Goal: Task Accomplishment & Management: Manage account settings

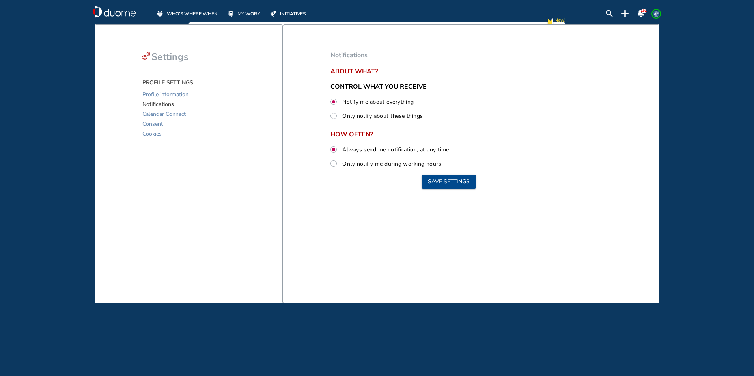
click at [204, 14] on span "WHO'S WHERE WHEN" at bounding box center [192, 14] width 51 height 8
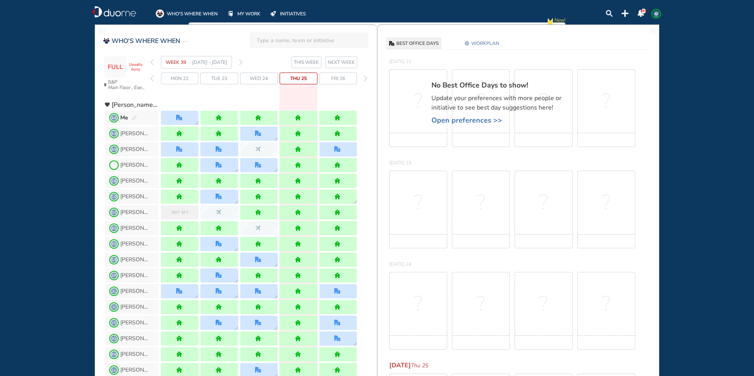
click at [488, 46] on span "WORKPLAN" at bounding box center [485, 43] width 28 height 8
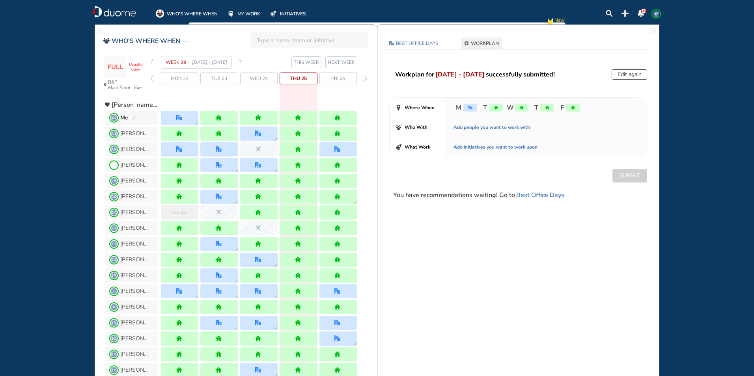
click at [624, 76] on button "Edit again" at bounding box center [630, 74] width 36 height 10
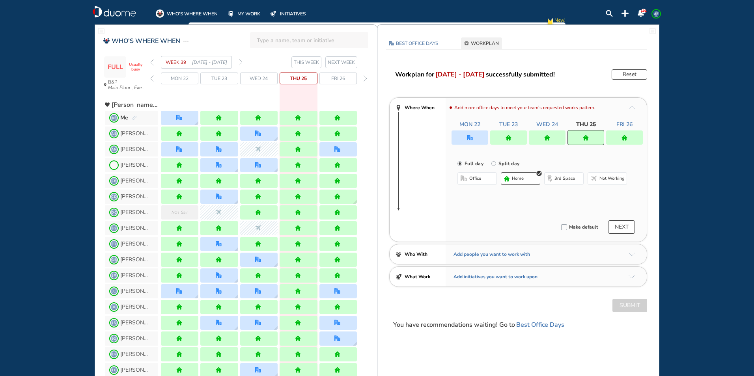
click at [243, 62] on section "WEEK 39 [DATE] - [DATE] THIS WEEK NEXT WEEK" at bounding box center [263, 62] width 227 height 13
click at [241, 64] on img "forward week" at bounding box center [241, 62] width 4 height 6
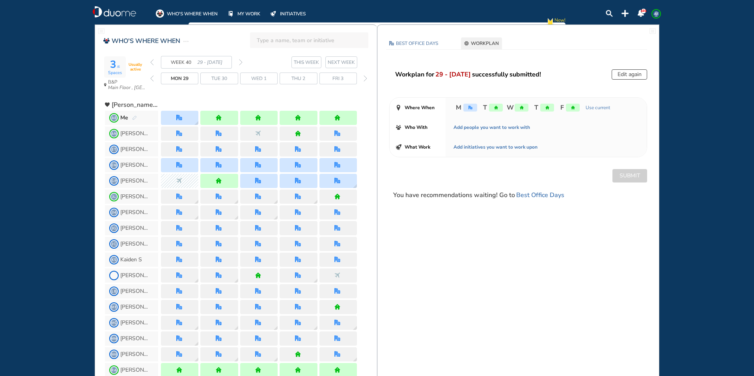
click at [623, 76] on button "Edit again" at bounding box center [630, 74] width 36 height 10
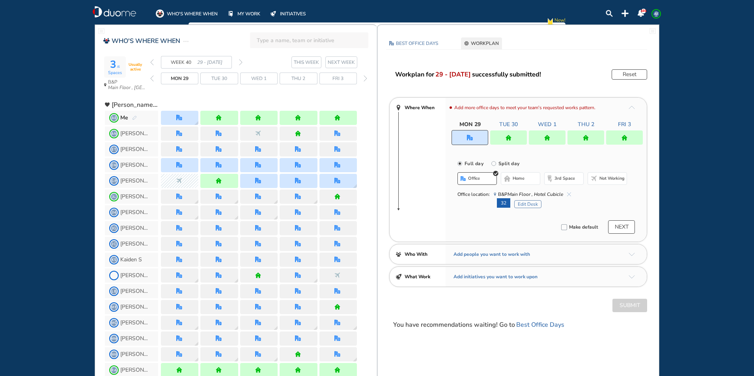
click at [507, 136] on img "home" at bounding box center [509, 138] width 6 height 6
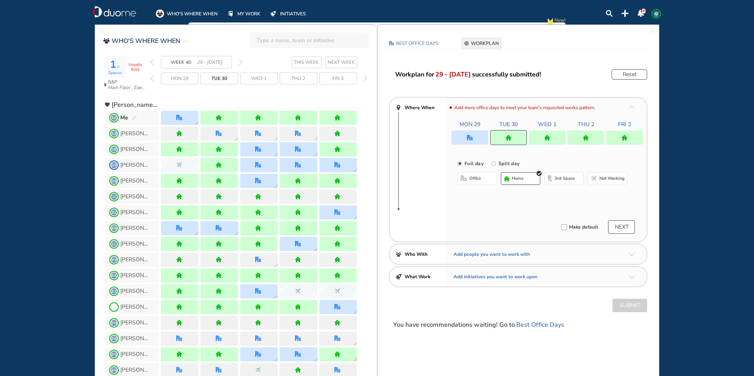
click at [487, 179] on button "office" at bounding box center [477, 178] width 39 height 13
click at [512, 180] on button "home" at bounding box center [520, 178] width 39 height 13
drag, startPoint x: 561, startPoint y: 135, endPoint x: 523, endPoint y: 152, distance: 40.9
click at [560, 135] on div at bounding box center [547, 138] width 37 height 14
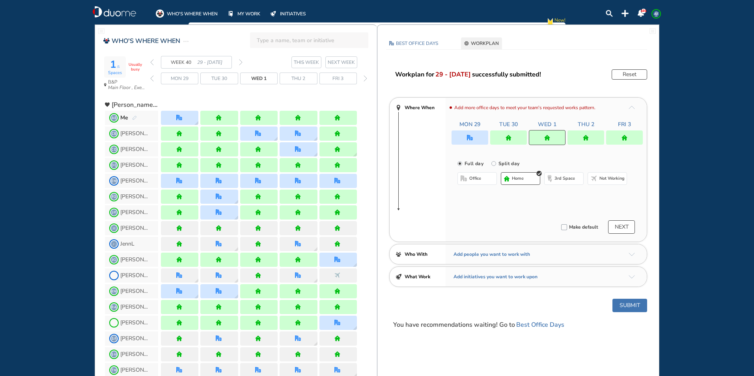
click at [467, 182] on button "office" at bounding box center [477, 178] width 39 height 13
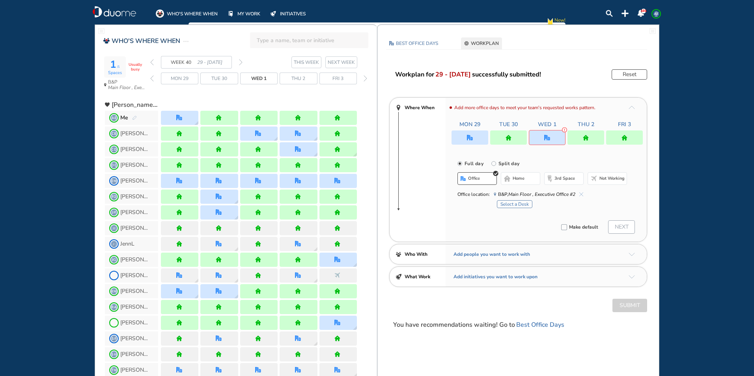
click at [509, 179] on img "home-bdbdbd" at bounding box center [507, 179] width 6 height 6
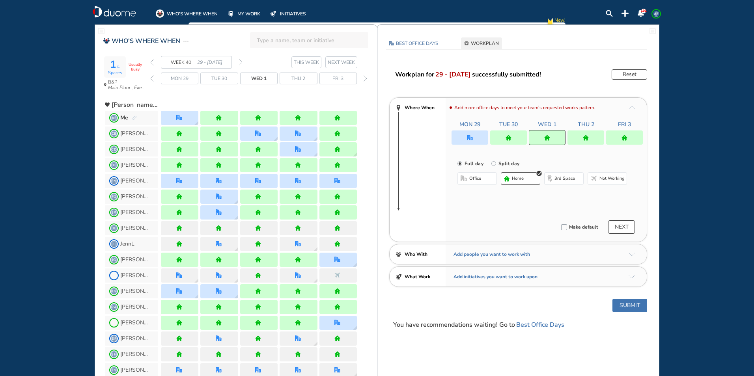
click at [583, 142] on div at bounding box center [586, 138] width 37 height 14
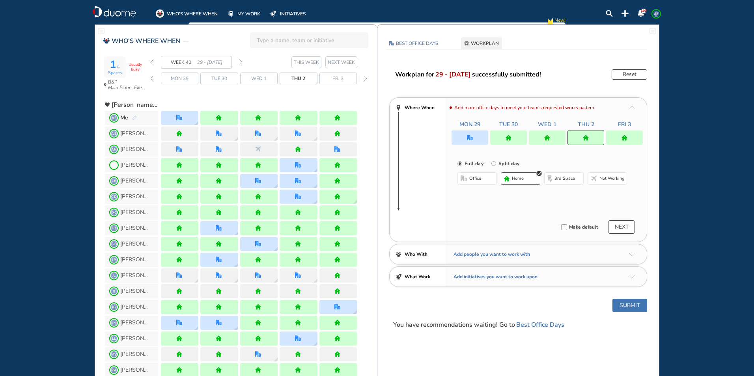
click at [475, 179] on span "office" at bounding box center [475, 179] width 12 height 6
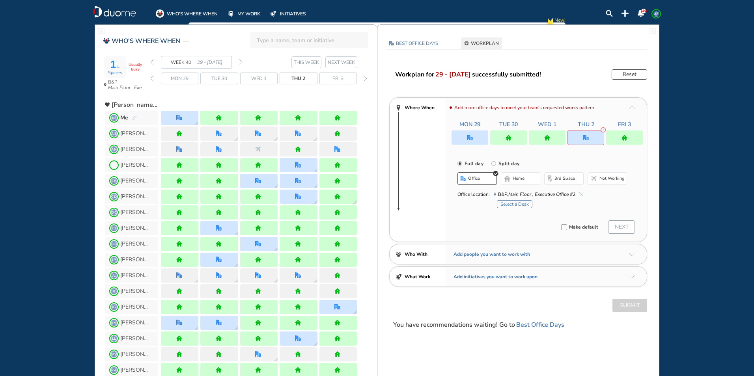
click at [512, 177] on button "home" at bounding box center [520, 178] width 39 height 13
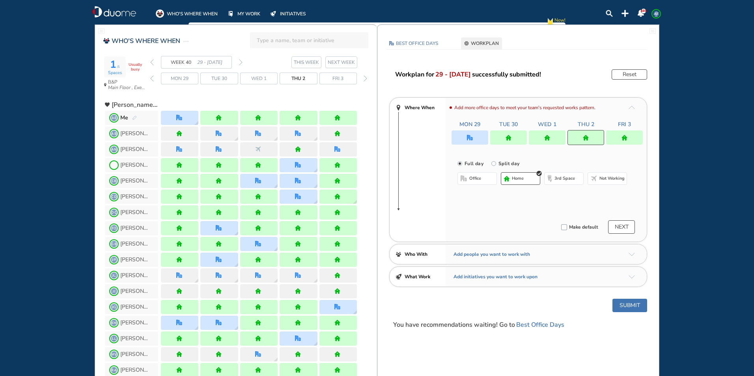
click at [625, 138] on img "home" at bounding box center [625, 138] width 6 height 6
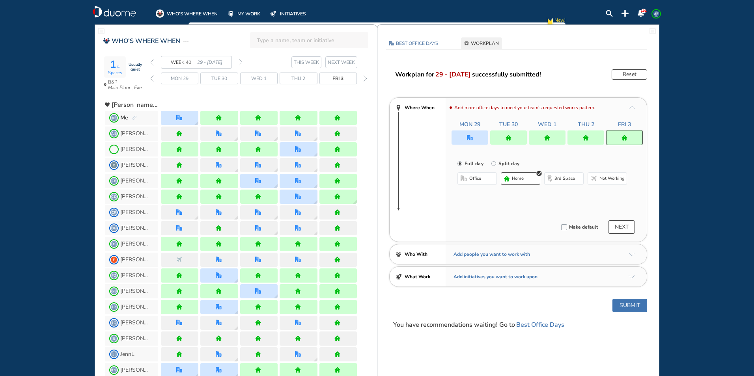
click at [485, 180] on button "office" at bounding box center [477, 178] width 39 height 13
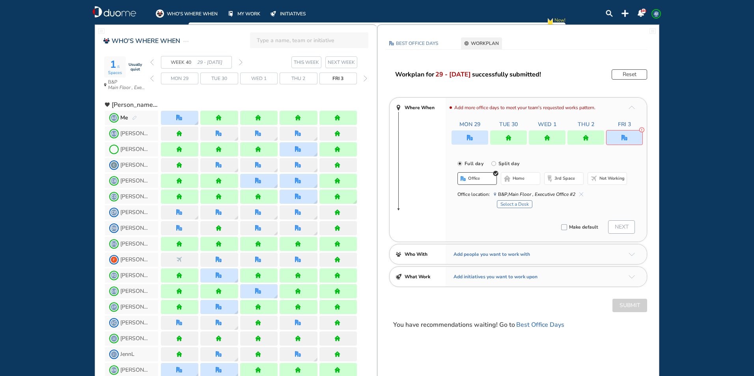
click at [509, 203] on button "Select a Desk" at bounding box center [515, 204] width 36 height 8
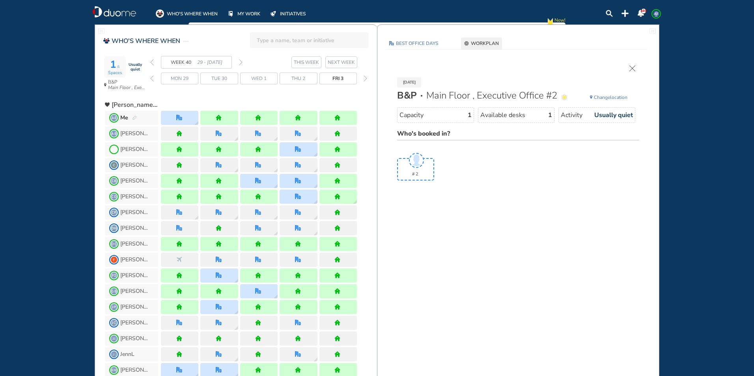
click at [601, 98] on span "Change" at bounding box center [602, 97] width 16 height 6
click at [237, 64] on div "WEEK 40 29 - [DATE]" at bounding box center [196, 62] width 92 height 13
click at [477, 44] on span "WORKPLAN" at bounding box center [485, 43] width 28 height 8
click at [637, 67] on div "[DATE] B&P Main Floor , Executive Office #2 Change location Capacity 1 Availabl…" at bounding box center [518, 124] width 258 height 119
click at [484, 44] on span "WORKPLAN" at bounding box center [485, 43] width 28 height 8
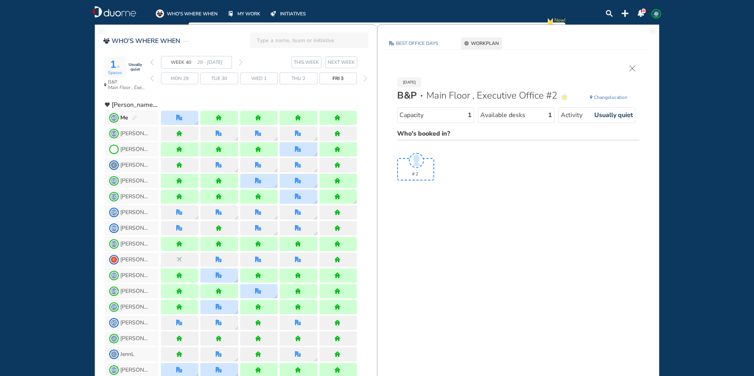
click at [243, 61] on section "WEEK 40 29 - [DATE] THIS WEEK NEXT WEEK" at bounding box center [263, 62] width 227 height 13
click at [243, 62] on section "WEEK 40 29 - [DATE] THIS WEEK NEXT WEEK" at bounding box center [263, 62] width 227 height 13
click at [241, 62] on img "forward week" at bounding box center [241, 62] width 4 height 6
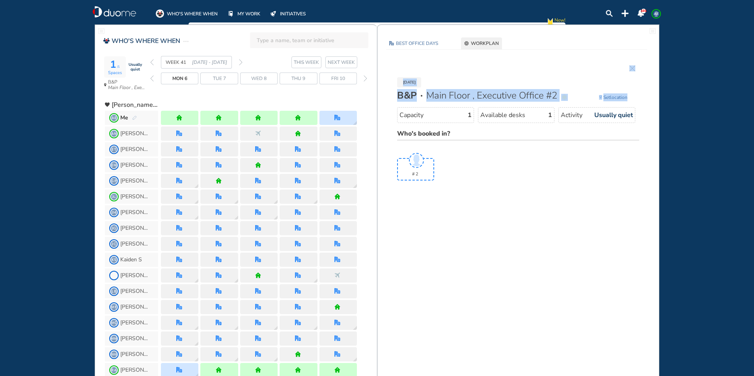
click at [632, 71] on div "[DATE] B&P Main Floor , Executive Office #2 Set location Capacity 1 Available d…" at bounding box center [518, 124] width 258 height 119
click at [486, 46] on span "WORKPLAN" at bounding box center [485, 43] width 28 height 8
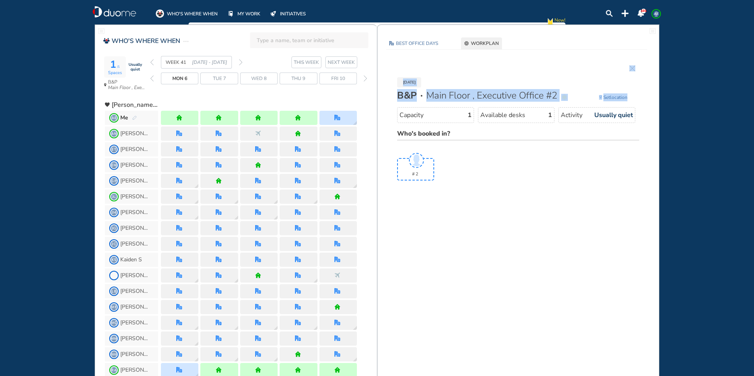
click at [193, 15] on span "WHO'S WHERE WHEN" at bounding box center [192, 14] width 51 height 8
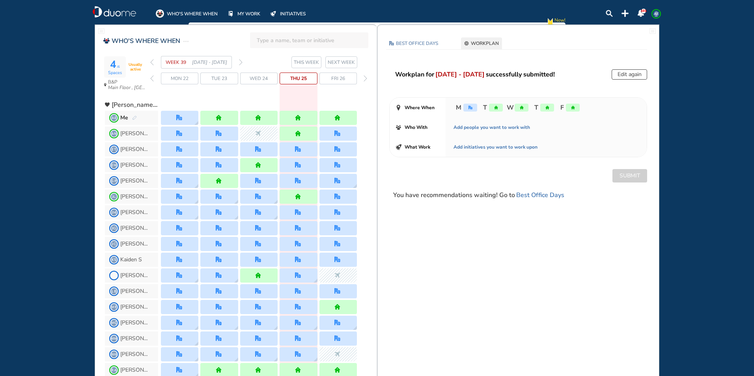
click at [240, 64] on img "forward week" at bounding box center [241, 62] width 4 height 6
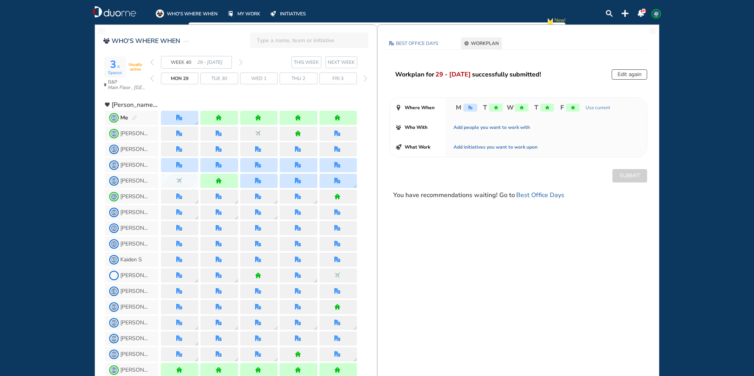
click at [241, 62] on img "forward week" at bounding box center [241, 62] width 4 height 6
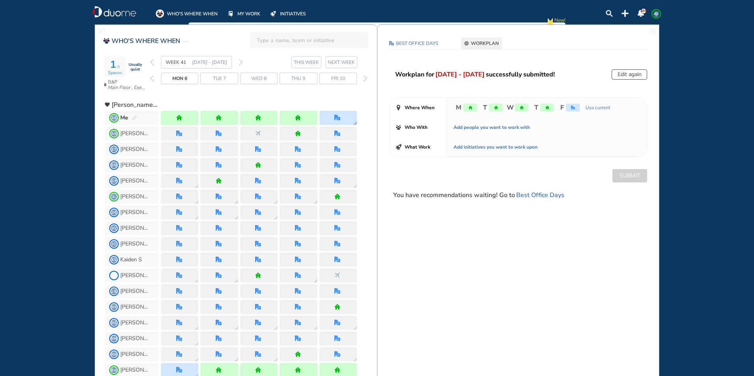
click at [331, 120] on div at bounding box center [338, 118] width 37 height 14
click at [242, 61] on img "forward week" at bounding box center [241, 62] width 4 height 6
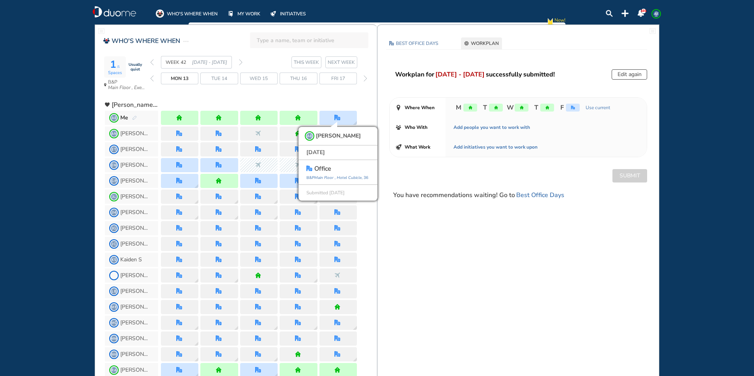
click at [244, 59] on section "WEEK 42 [DATE] - [DATE] THIS WEEK NEXT WEEK" at bounding box center [263, 62] width 227 height 13
click at [242, 60] on img "forward week" at bounding box center [241, 62] width 4 height 6
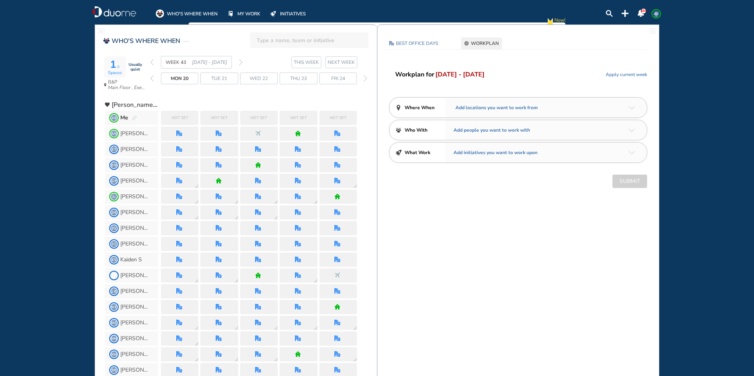
click at [623, 75] on span "Apply current week" at bounding box center [626, 75] width 41 height 8
click at [632, 108] on img "arrow-down-a5b4c4" at bounding box center [632, 108] width 6 height 4
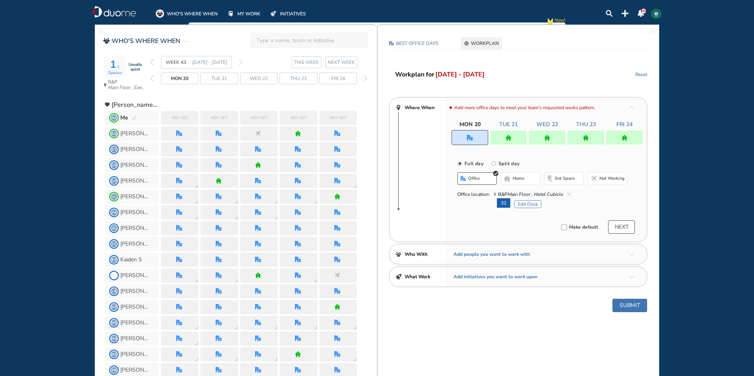
click at [509, 179] on img "home-bdbdbd" at bounding box center [507, 179] width 6 height 6
drag, startPoint x: 504, startPoint y: 131, endPoint x: 505, endPoint y: 136, distance: 4.8
click at [505, 135] on div at bounding box center [508, 138] width 37 height 14
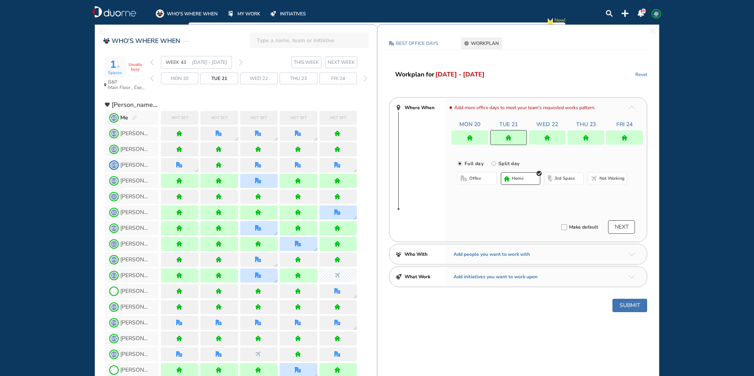
click at [479, 178] on span "office" at bounding box center [475, 179] width 12 height 6
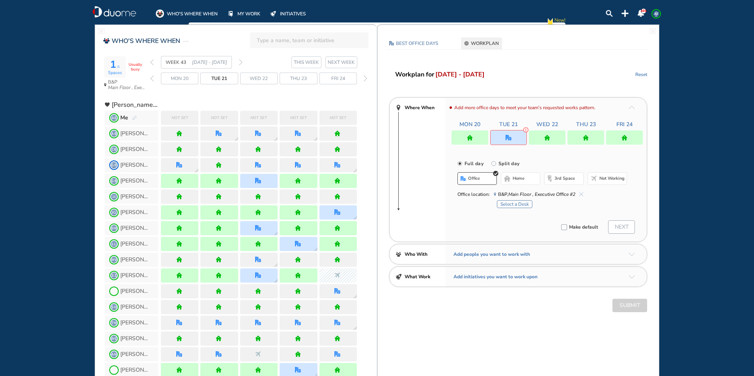
click at [520, 184] on button "home" at bounding box center [520, 178] width 39 height 13
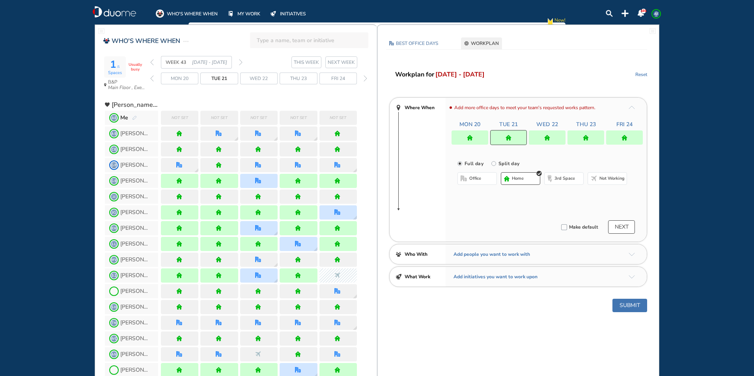
drag, startPoint x: 549, startPoint y: 137, endPoint x: 544, endPoint y: 143, distance: 7.7
click at [549, 136] on img "home" at bounding box center [547, 138] width 6 height 6
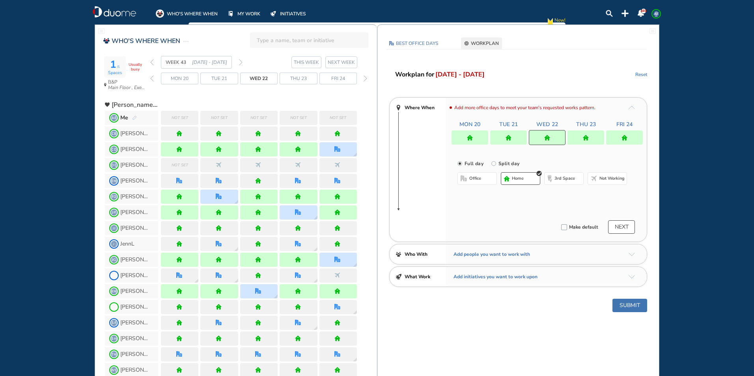
click at [485, 179] on button "office" at bounding box center [477, 178] width 39 height 13
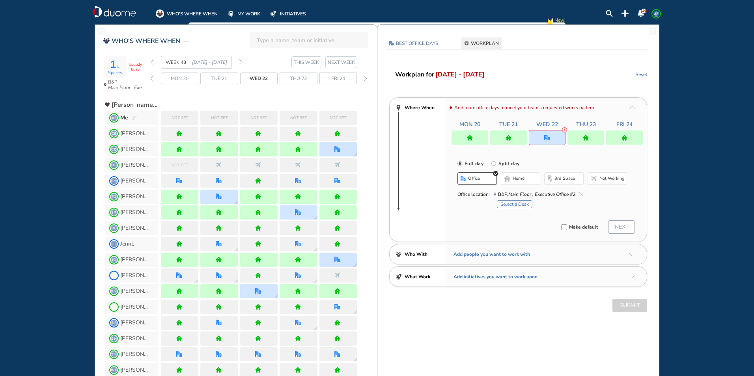
click at [525, 183] on button "home" at bounding box center [520, 178] width 39 height 13
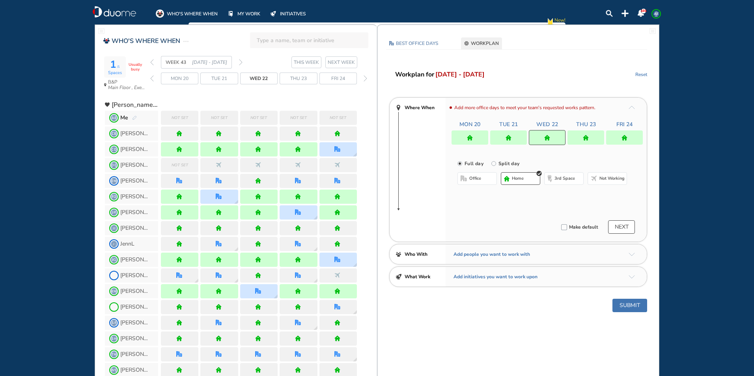
click at [593, 137] on div at bounding box center [586, 138] width 37 height 14
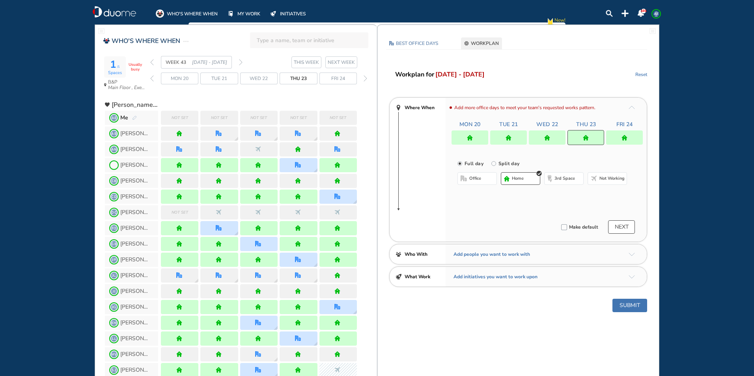
click at [473, 179] on span "office" at bounding box center [475, 179] width 12 height 6
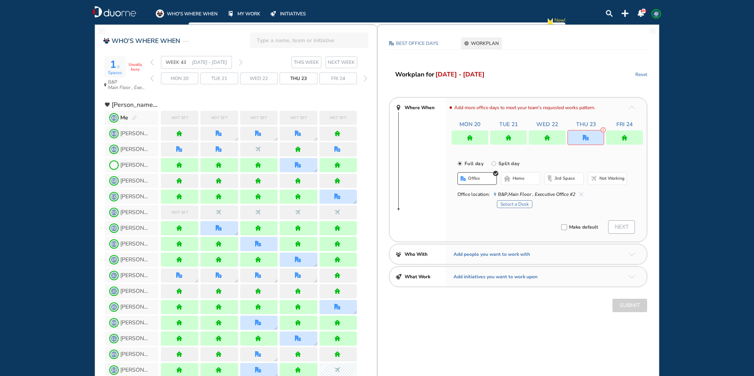
click at [508, 181] on img "home-bdbdbd" at bounding box center [507, 179] width 6 height 6
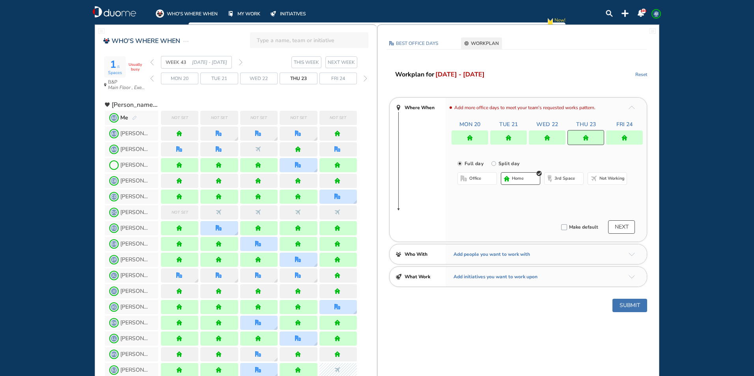
drag, startPoint x: 621, startPoint y: 140, endPoint x: 611, endPoint y: 139, distance: 9.2
click at [621, 140] on div at bounding box center [624, 138] width 37 height 14
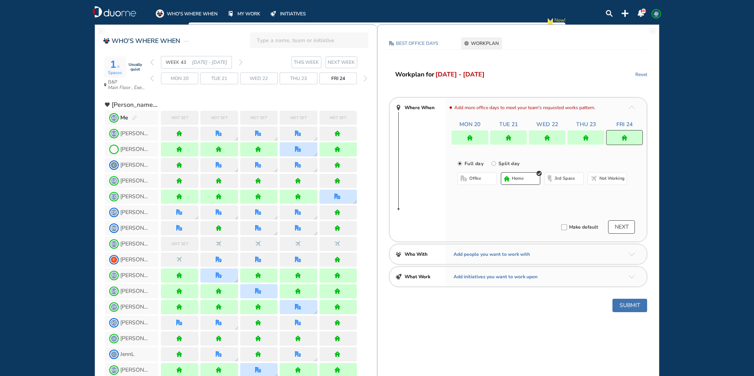
click at [488, 179] on button "office" at bounding box center [477, 178] width 39 height 13
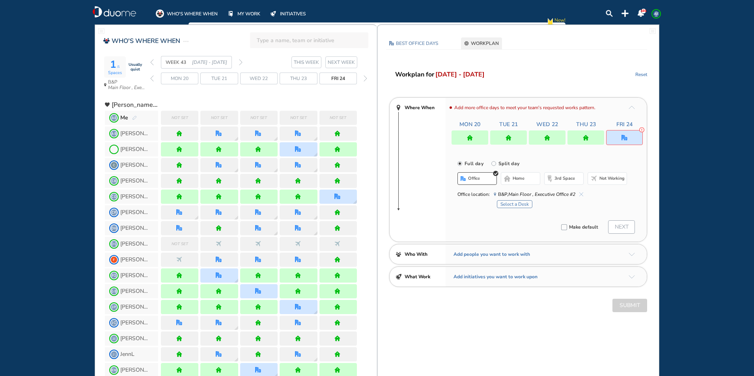
click at [244, 64] on section "WEEK 43 [DATE] - [DATE] THIS WEEK NEXT WEEK" at bounding box center [263, 62] width 227 height 13
click at [239, 62] on img "forward week" at bounding box center [241, 62] width 4 height 6
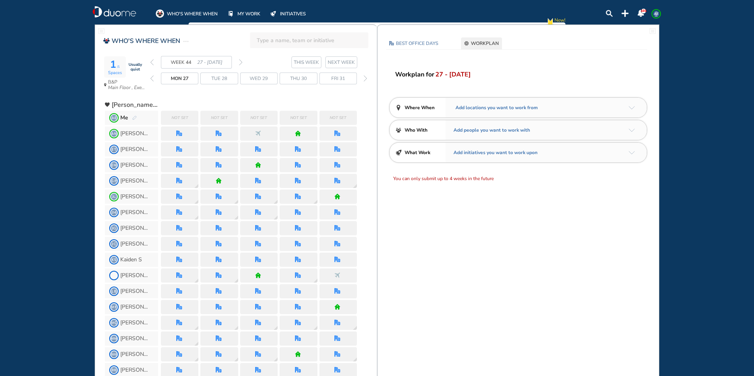
click at [633, 107] on img "arrow-down-a5b4c4" at bounding box center [632, 108] width 6 height 4
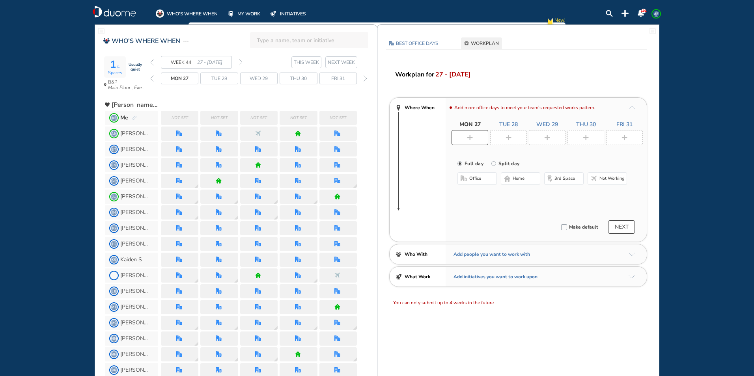
click at [615, 136] on div at bounding box center [624, 137] width 37 height 15
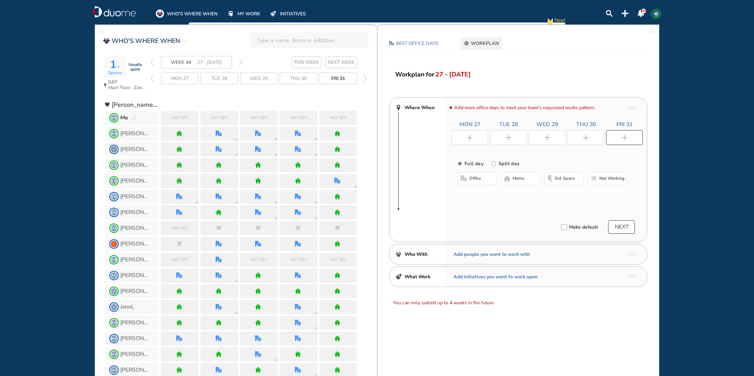
click at [482, 176] on button "office" at bounding box center [477, 178] width 39 height 13
drag, startPoint x: 589, startPoint y: 138, endPoint x: 564, endPoint y: 158, distance: 32.3
click at [589, 138] on div at bounding box center [586, 137] width 37 height 15
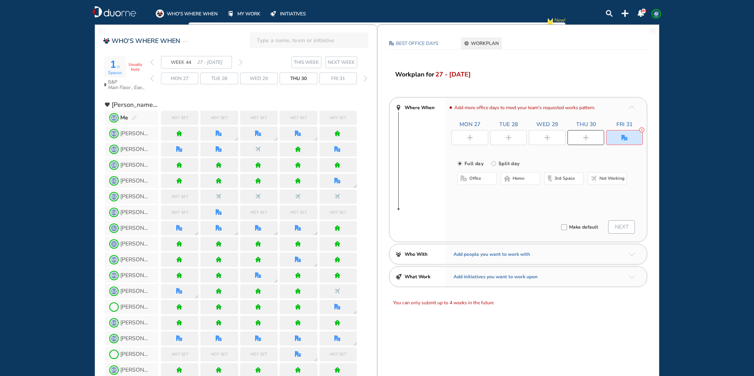
click at [522, 176] on span "home" at bounding box center [519, 179] width 12 height 6
click at [488, 178] on button "office" at bounding box center [477, 178] width 39 height 13
drag, startPoint x: 541, startPoint y: 140, endPoint x: 503, endPoint y: 168, distance: 47.7
click at [541, 140] on div at bounding box center [547, 137] width 37 height 15
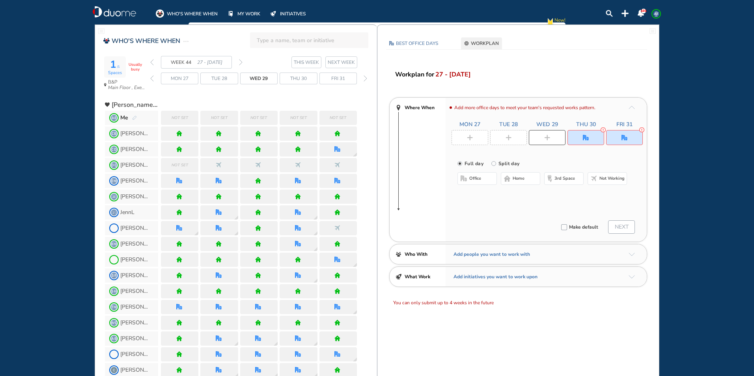
click at [481, 180] on span "office" at bounding box center [475, 179] width 12 height 6
drag, startPoint x: 516, startPoint y: 138, endPoint x: 500, endPoint y: 150, distance: 19.5
click at [515, 138] on div at bounding box center [508, 137] width 37 height 15
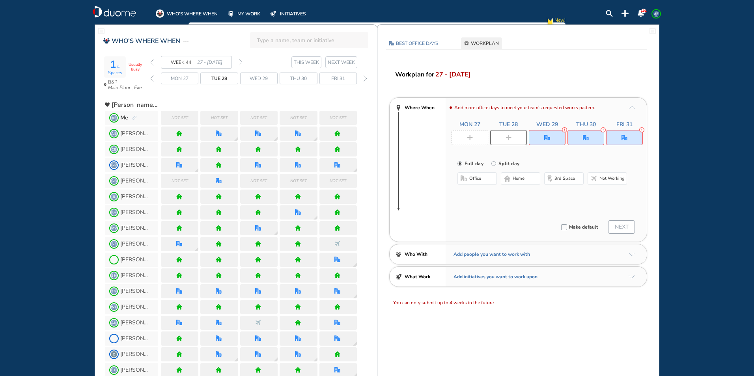
click at [472, 175] on button "office" at bounding box center [477, 178] width 39 height 13
click at [481, 140] on div at bounding box center [470, 137] width 37 height 15
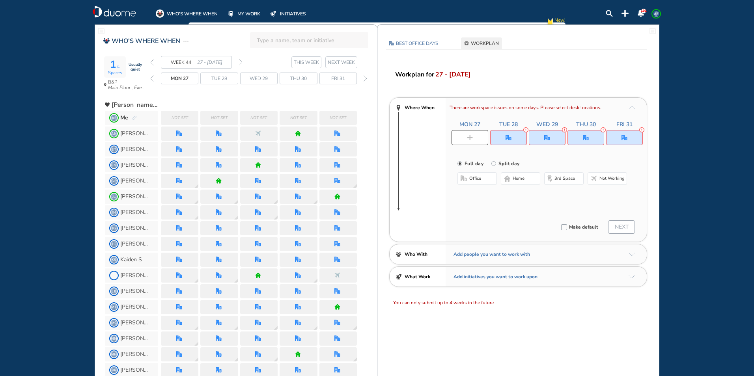
click at [479, 180] on span "office" at bounding box center [475, 179] width 12 height 6
